Goal: Find specific page/section: Find specific page/section

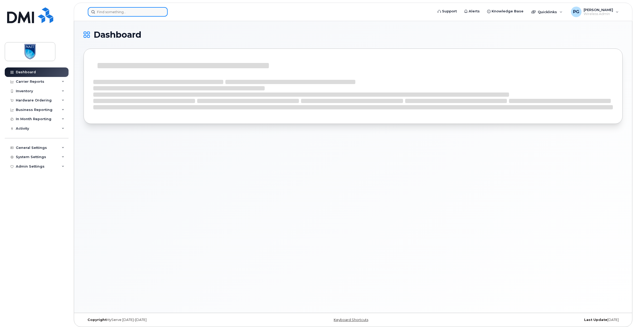
click at [113, 11] on input at bounding box center [128, 11] width 80 height 9
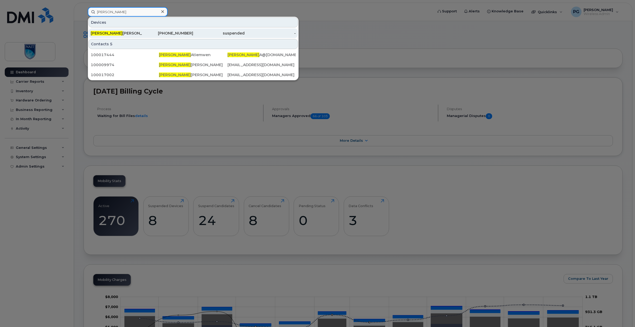
type input "diana"
click at [115, 32] on div "Diana Bendall" at bounding box center [116, 33] width 51 height 5
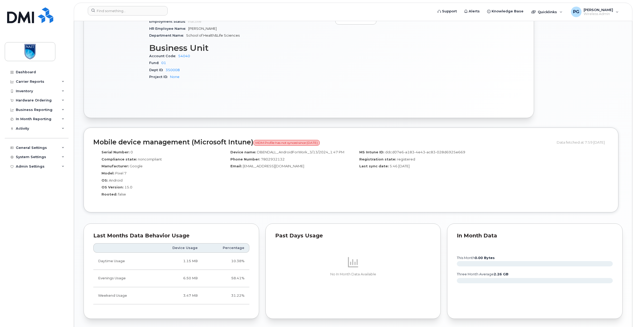
scroll to position [366, 0]
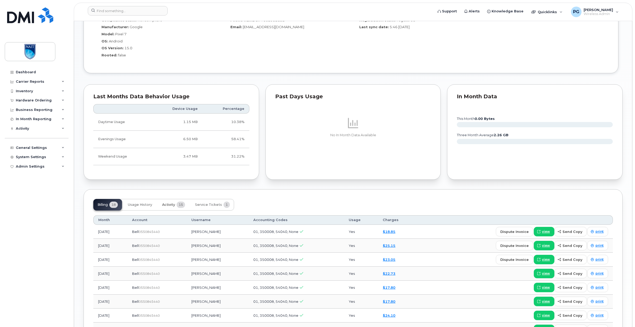
click at [178, 205] on span "15" at bounding box center [181, 205] width 8 height 6
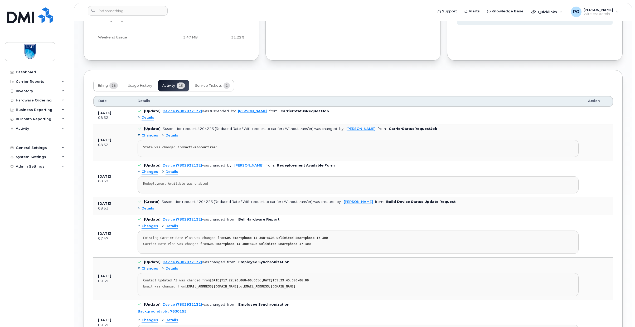
scroll to position [485, 0]
click at [209, 86] on span "Service Tickets" at bounding box center [208, 86] width 27 height 4
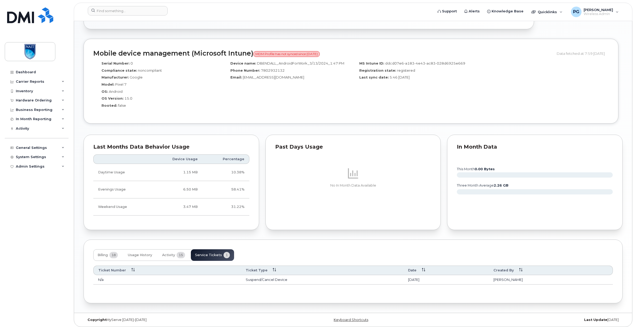
scroll to position [318, 0]
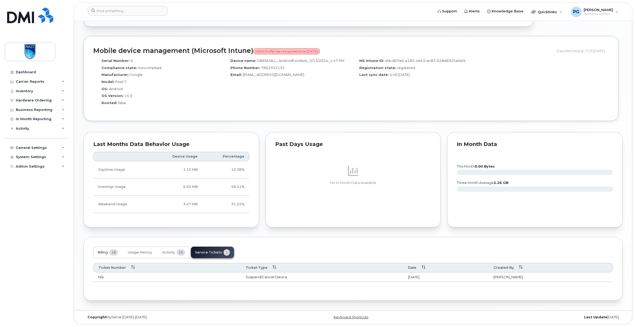
click at [102, 249] on button "Billing 18" at bounding box center [107, 253] width 29 height 12
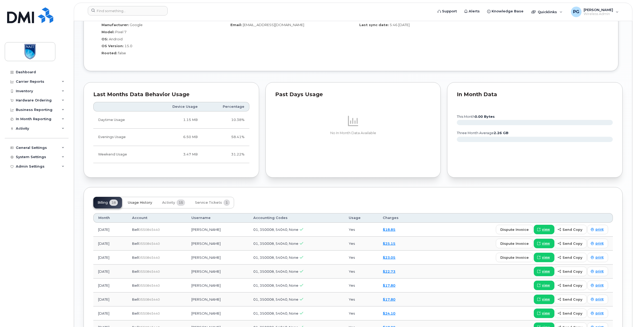
click at [140, 199] on button "Usage History" at bounding box center [140, 203] width 33 height 12
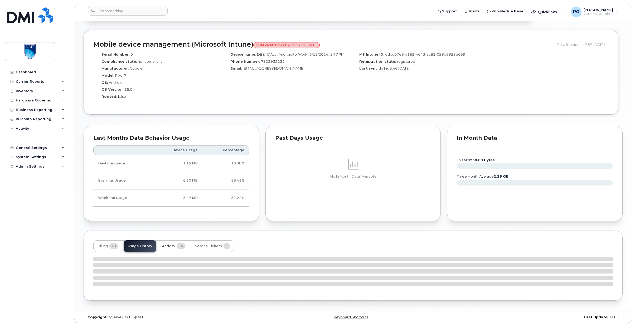
click at [178, 246] on span "15" at bounding box center [181, 246] width 8 height 6
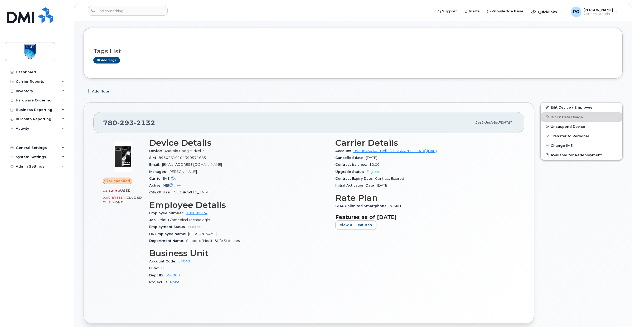
scroll to position [0, 0]
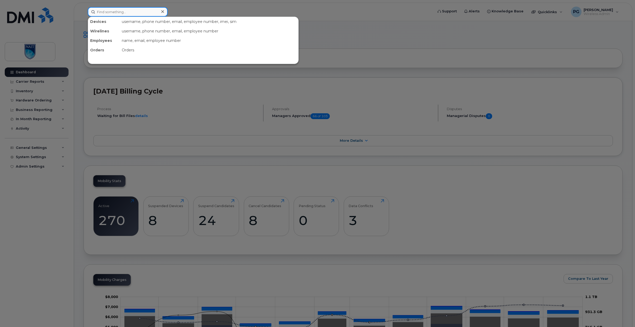
click at [113, 14] on input at bounding box center [128, 11] width 80 height 9
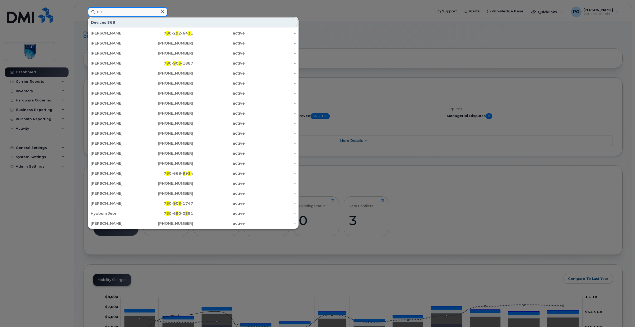
type input "8"
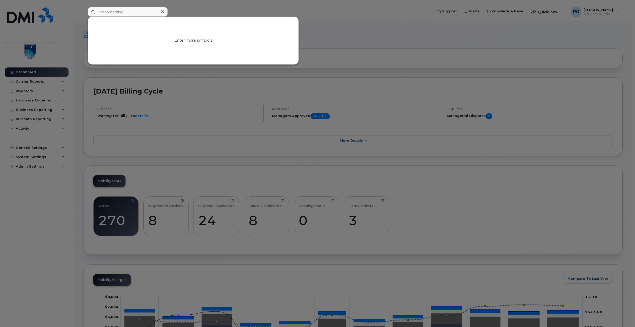
click at [32, 90] on div at bounding box center [317, 163] width 635 height 327
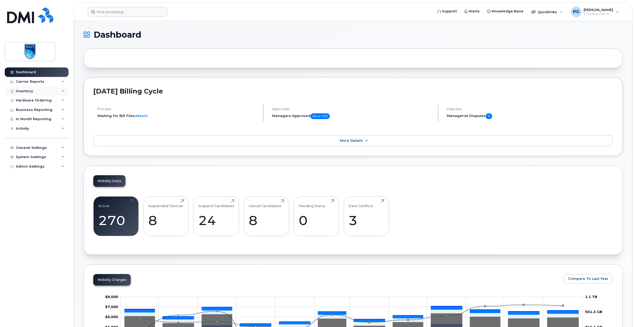
click at [34, 90] on div "Inventory" at bounding box center [37, 90] width 64 height 9
click at [42, 100] on div "Mobility Devices" at bounding box center [33, 100] width 30 height 5
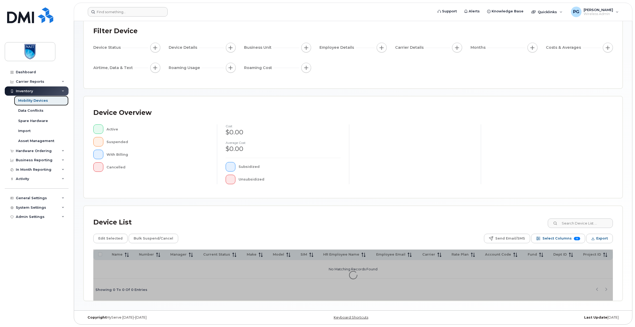
scroll to position [35, 0]
click at [556, 237] on div "Mobility Devices Devices Save Report Import from CSV Export to CSV Add Device F…" at bounding box center [353, 148] width 539 height 306
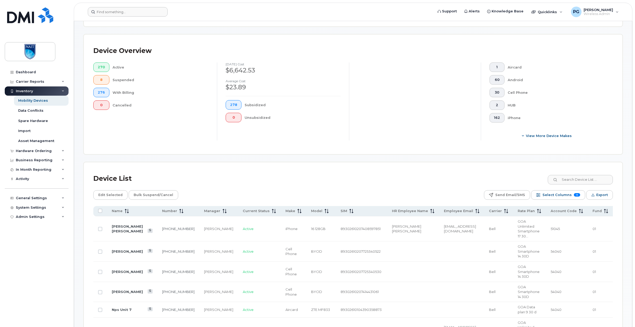
scroll to position [103, 0]
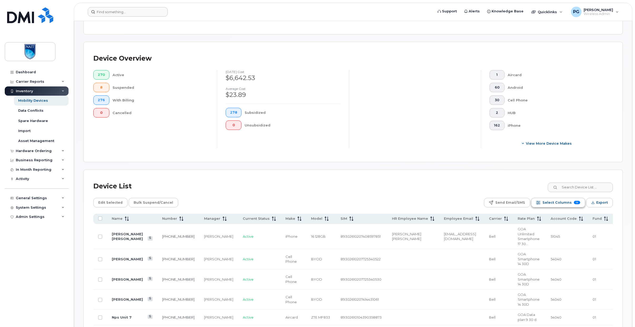
click at [558, 204] on span "Select Columns" at bounding box center [556, 203] width 29 height 8
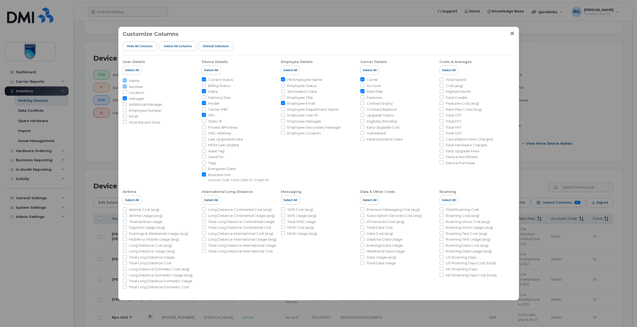
click at [515, 36] on div "Customize Columns Hide All Columns Select all Columns Default Selection User De…" at bounding box center [318, 164] width 401 height 274
click at [512, 34] on icon "Close" at bounding box center [511, 33] width 3 height 3
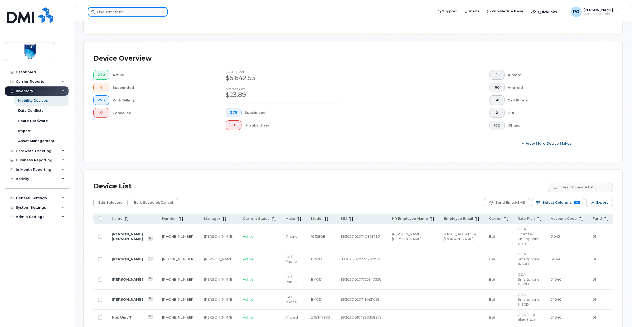
click at [124, 14] on input at bounding box center [128, 11] width 80 height 9
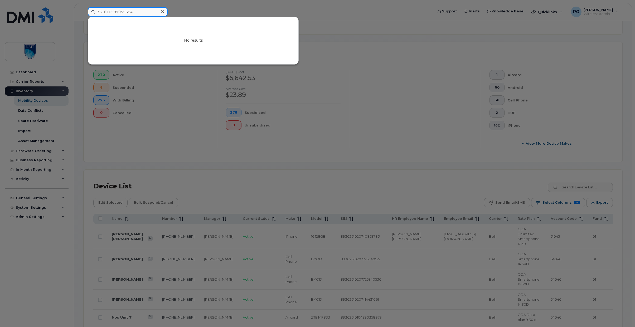
type input "351610587955684"
